Goal: Check status: Check status

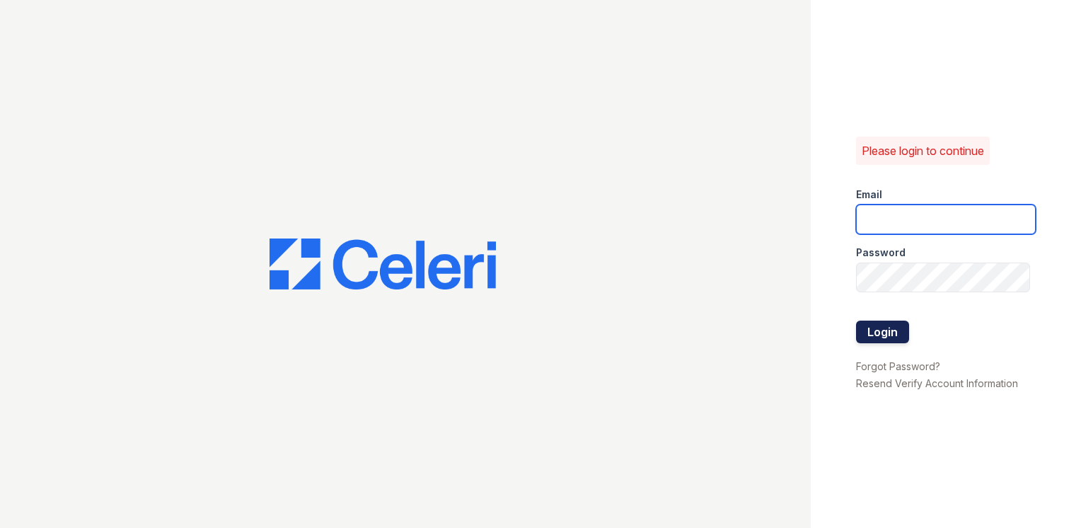
type input "[EMAIL_ADDRESS][DOMAIN_NAME]"
click at [876, 327] on button "Login" at bounding box center [882, 331] width 53 height 23
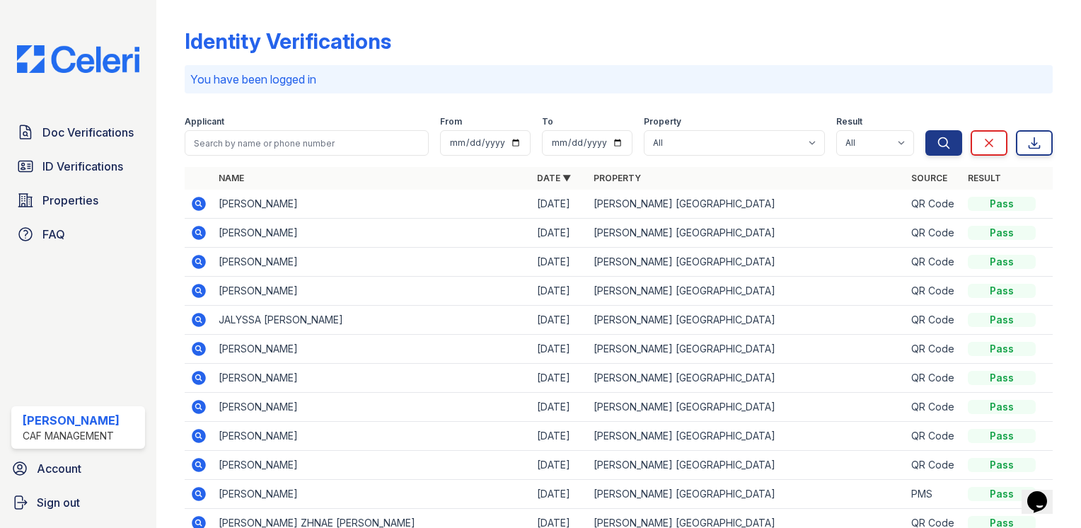
click at [192, 202] on icon at bounding box center [198, 203] width 17 height 17
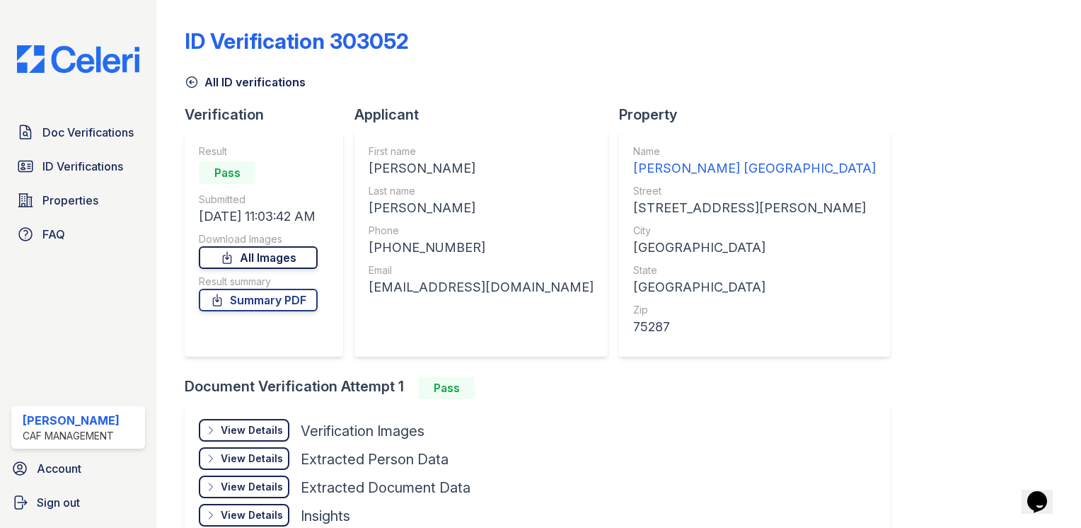
click at [286, 260] on link "All Images" at bounding box center [258, 257] width 119 height 23
